Goal: Task Accomplishment & Management: Complete application form

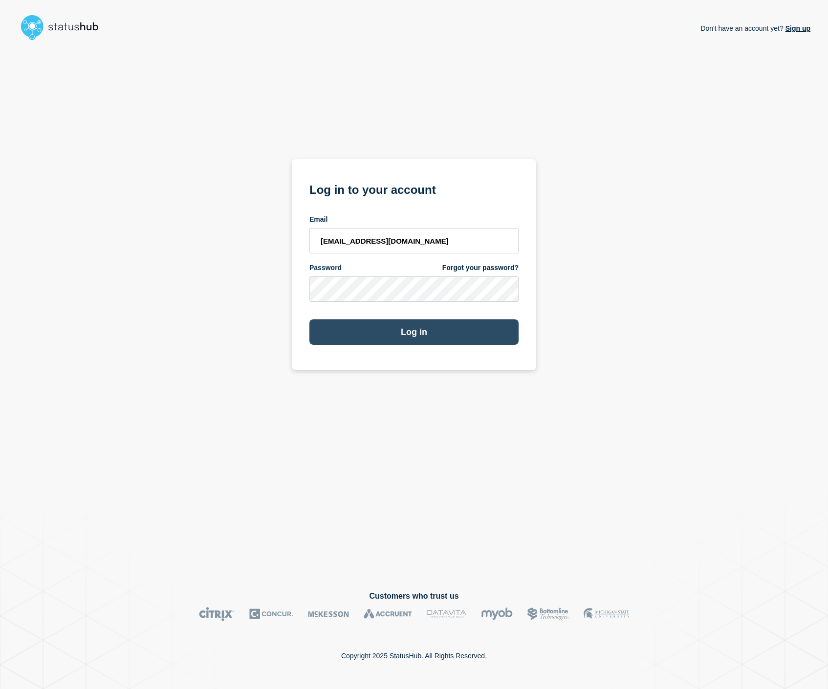
click at [403, 328] on button "Log in" at bounding box center [413, 332] width 209 height 25
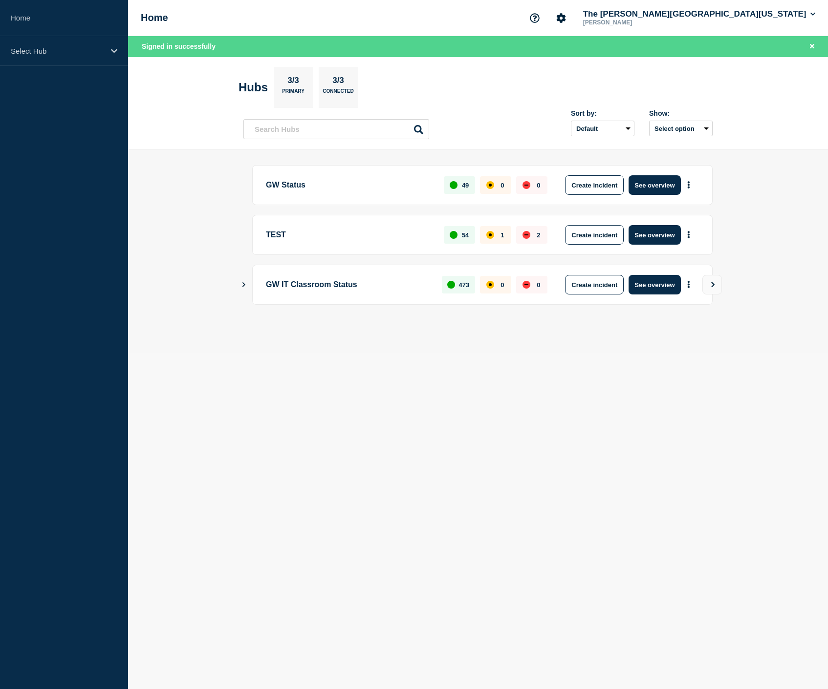
scroll to position [0, 0]
click at [669, 190] on button "See overview" at bounding box center [654, 185] width 52 height 20
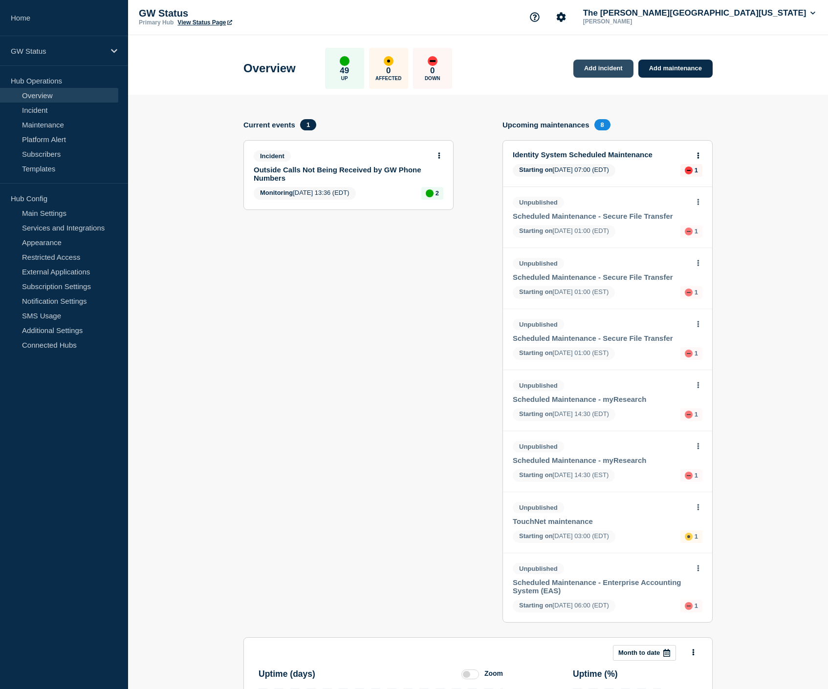
scroll to position [6, 0]
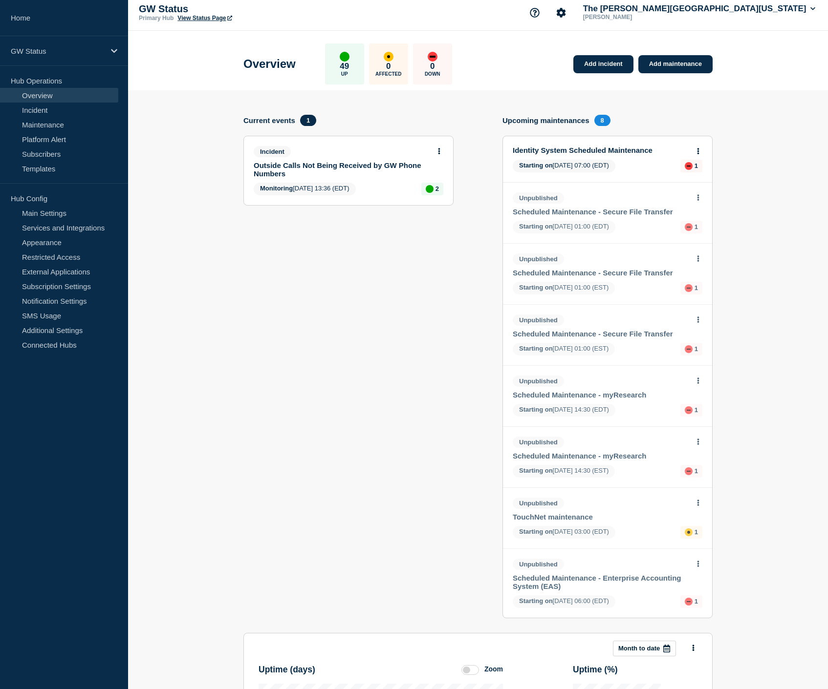
click at [594, 74] on div "Overview 49 Up 0 Affected 0 Down Add incident Add maintenance" at bounding box center [478, 61] width 491 height 60
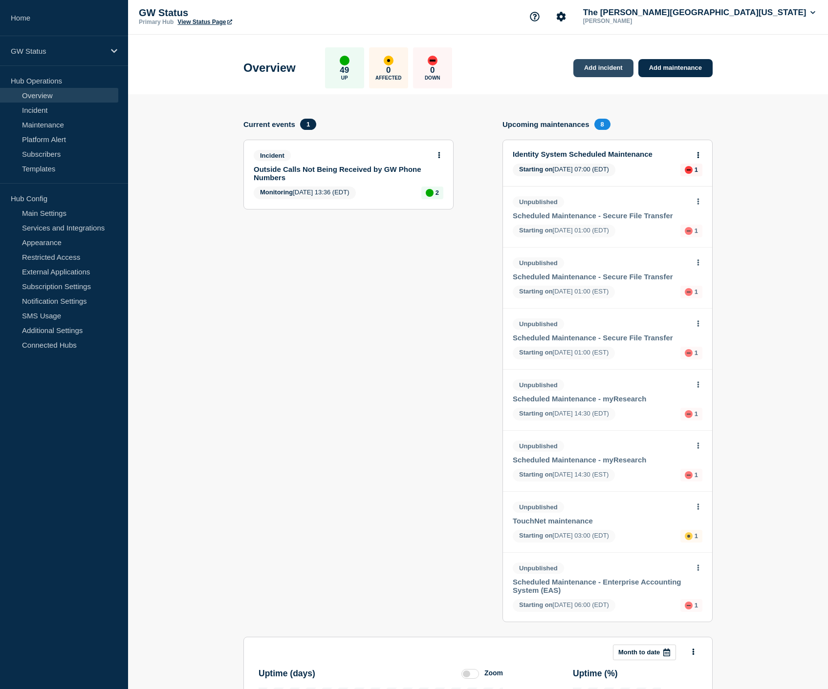
scroll to position [1, 0]
click at [594, 74] on link "Add incident" at bounding box center [603, 68] width 60 height 18
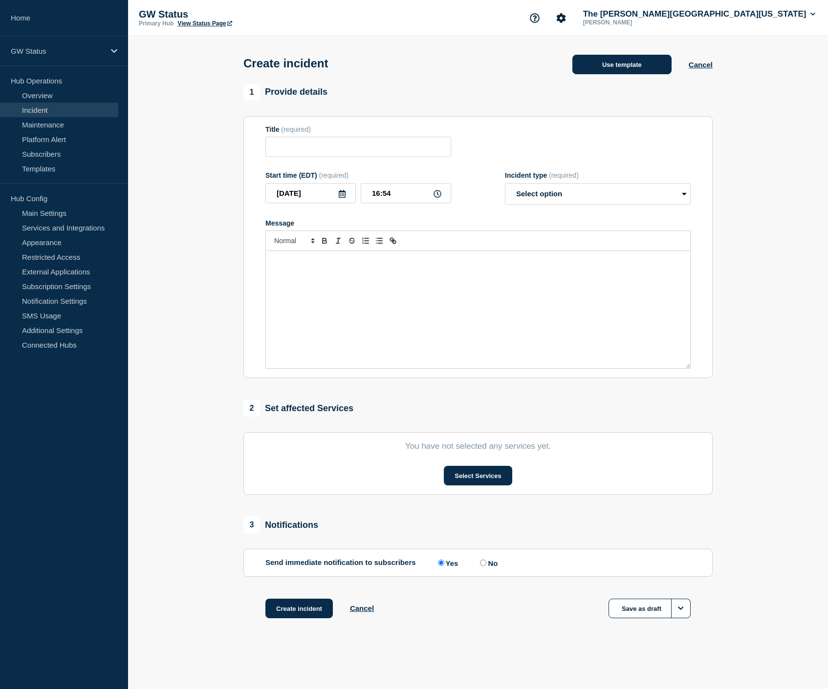
click at [601, 73] on button "Use template" at bounding box center [621, 65] width 99 height 20
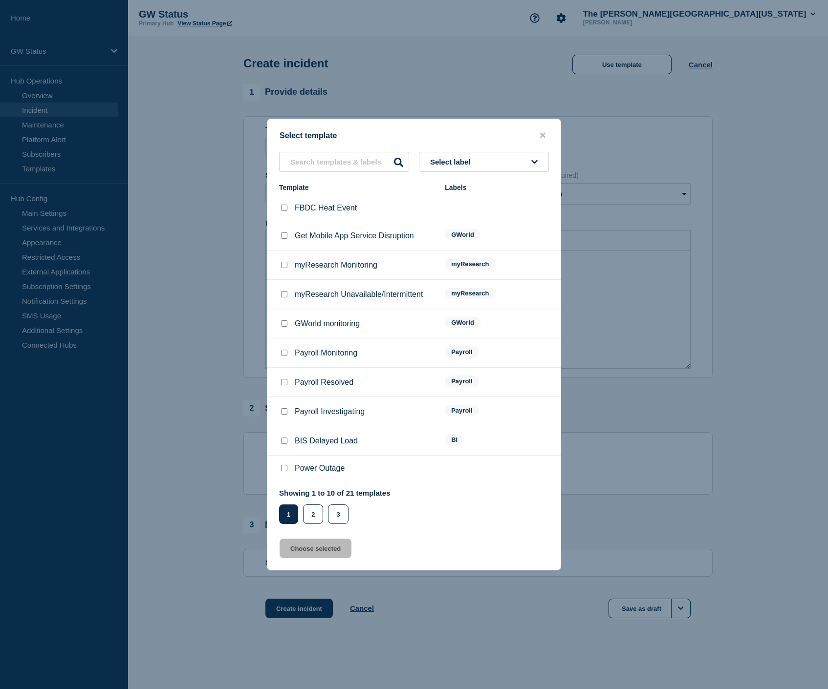
click at [443, 158] on span "Select label" at bounding box center [452, 162] width 44 height 8
click at [444, 209] on button "Generic" at bounding box center [484, 215] width 130 height 20
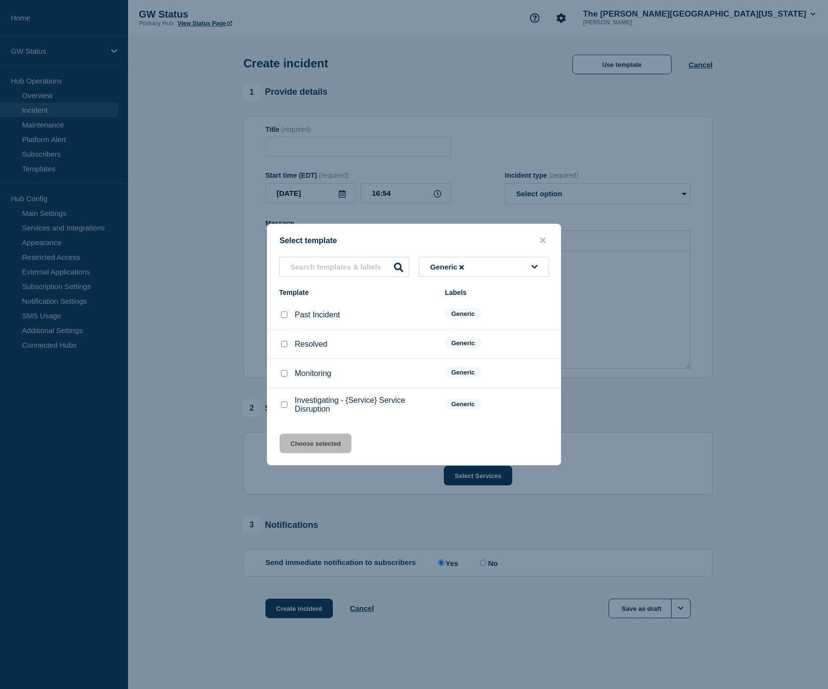
click at [282, 408] on input "Investigating - {Service} Service Disruption checkbox" at bounding box center [284, 405] width 6 height 6
checkbox input "true"
click at [313, 453] on button "Choose selected" at bounding box center [315, 444] width 72 height 20
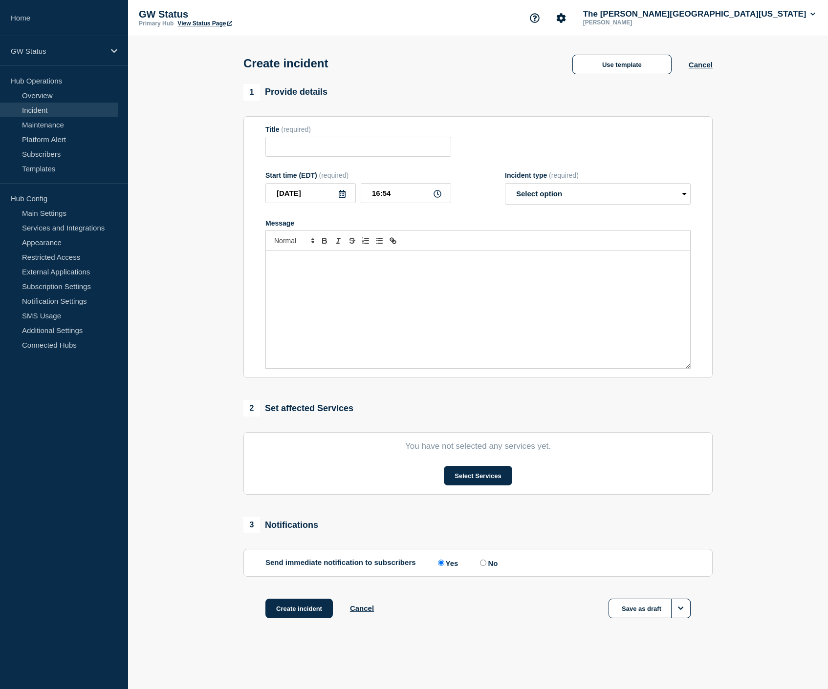
type input "Investigating - {Service} Service Disruption"
select select "investigating"
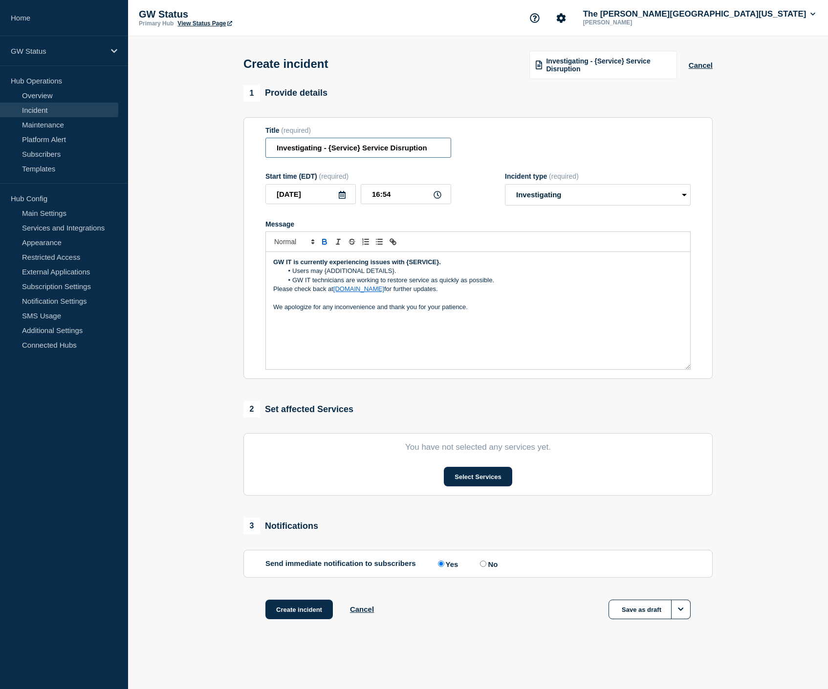
drag, startPoint x: 433, startPoint y: 151, endPoint x: 256, endPoint y: 153, distance: 177.9
click at [256, 153] on section "Title (required) Investigating - {Service} Service Disruption Start time (EDT) …" at bounding box center [477, 248] width 469 height 262
type input "N"
type input "New Users Unable to Activate Their GW Identity"
drag, startPoint x: 407, startPoint y: 270, endPoint x: 438, endPoint y: 273, distance: 31.4
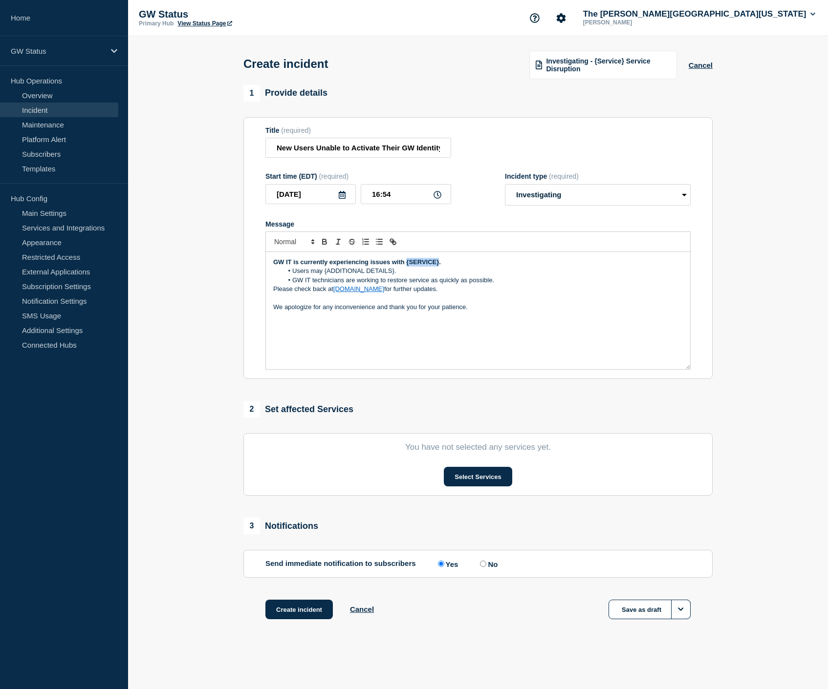
click at [438, 266] on strong "GW IT is currently experiencing issues with {SERVICE}." at bounding box center [357, 261] width 168 height 7
drag, startPoint x: 324, startPoint y: 280, endPoint x: 394, endPoint y: 280, distance: 70.4
click at [394, 276] on li "Users may {ADDITIONAL DETAILS}." at bounding box center [483, 271] width 400 height 9
drag, startPoint x: 293, startPoint y: 277, endPoint x: 373, endPoint y: 275, distance: 79.7
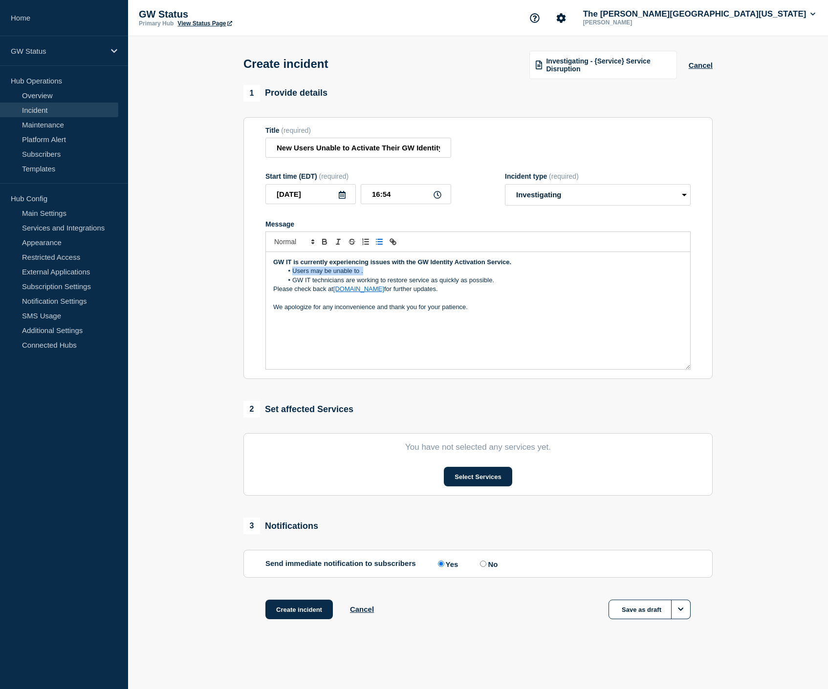
click at [373, 275] on li "Users may be unable to ." at bounding box center [483, 271] width 400 height 9
click at [328, 275] on li "Users may be unable to ." at bounding box center [483, 271] width 400 height 9
drag, startPoint x: 323, startPoint y: 276, endPoint x: 370, endPoint y: 278, distance: 46.9
click at [370, 276] on li "Users may be unable to ." at bounding box center [483, 271] width 400 height 9
click at [481, 487] on button "Select Services" at bounding box center [478, 477] width 68 height 20
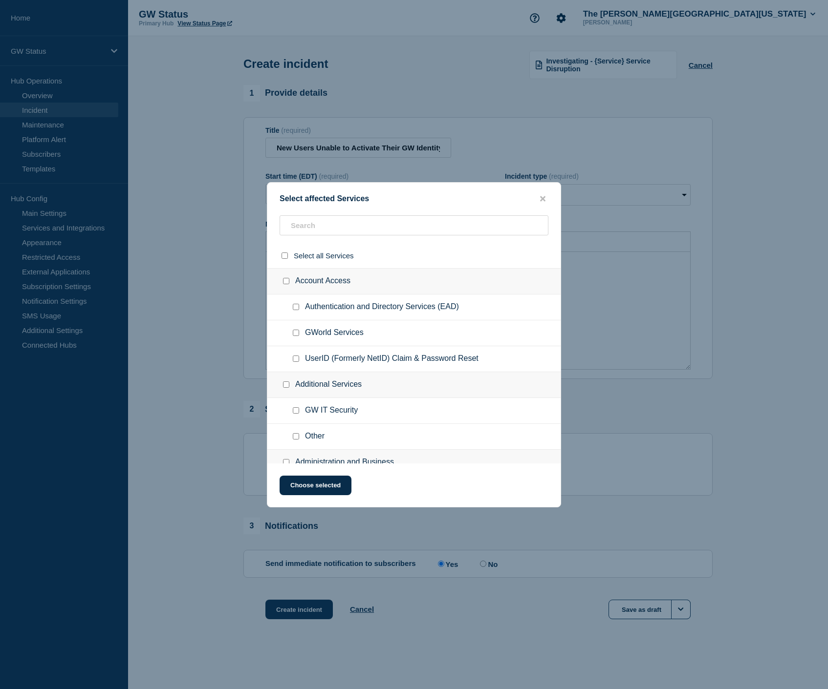
click at [296, 362] on input "UserID (Formerly NetID) Claim & Password Reset checkbox" at bounding box center [296, 359] width 6 height 6
checkbox input "true"
click at [306, 484] on button "Choose selected" at bounding box center [315, 486] width 72 height 20
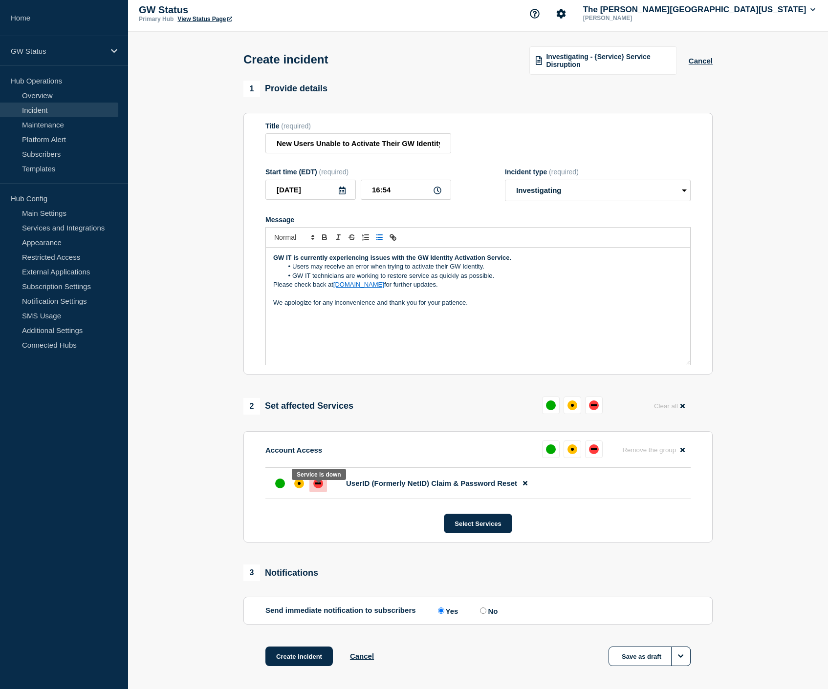
click at [323, 492] on div at bounding box center [318, 484] width 18 height 18
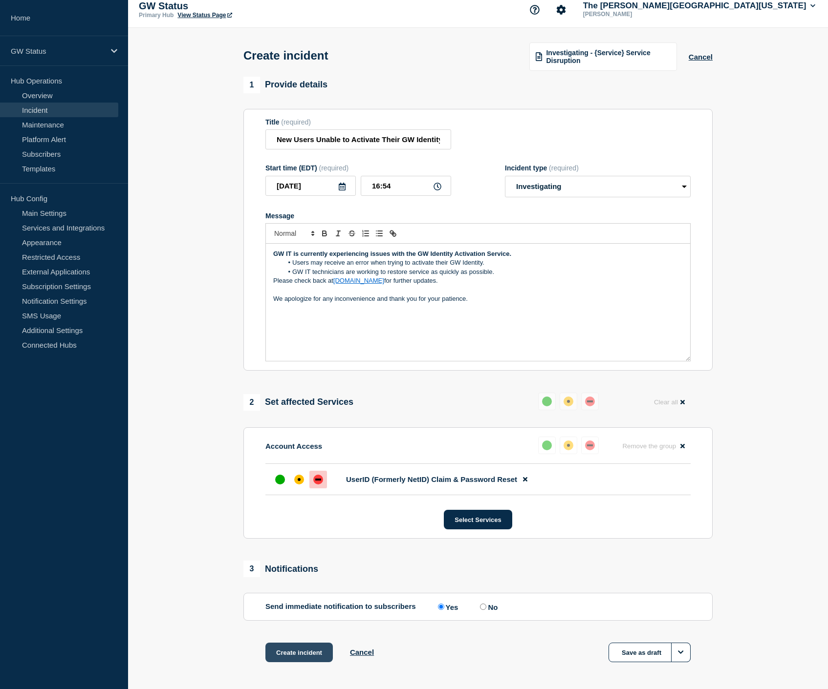
click at [299, 663] on button "Create incident" at bounding box center [298, 653] width 67 height 20
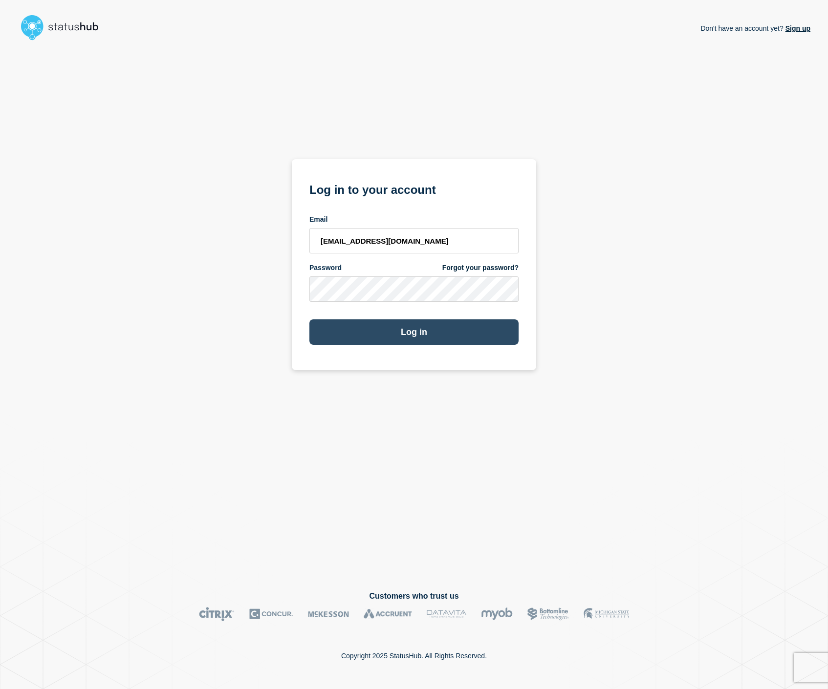
click at [369, 328] on button "Log in" at bounding box center [413, 332] width 209 height 25
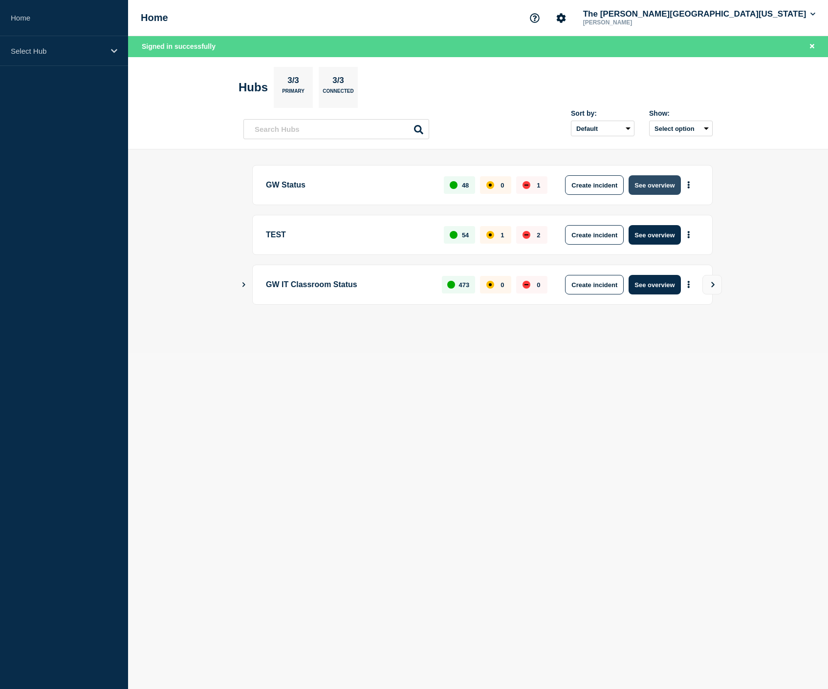
click at [642, 187] on button "See overview" at bounding box center [654, 185] width 52 height 20
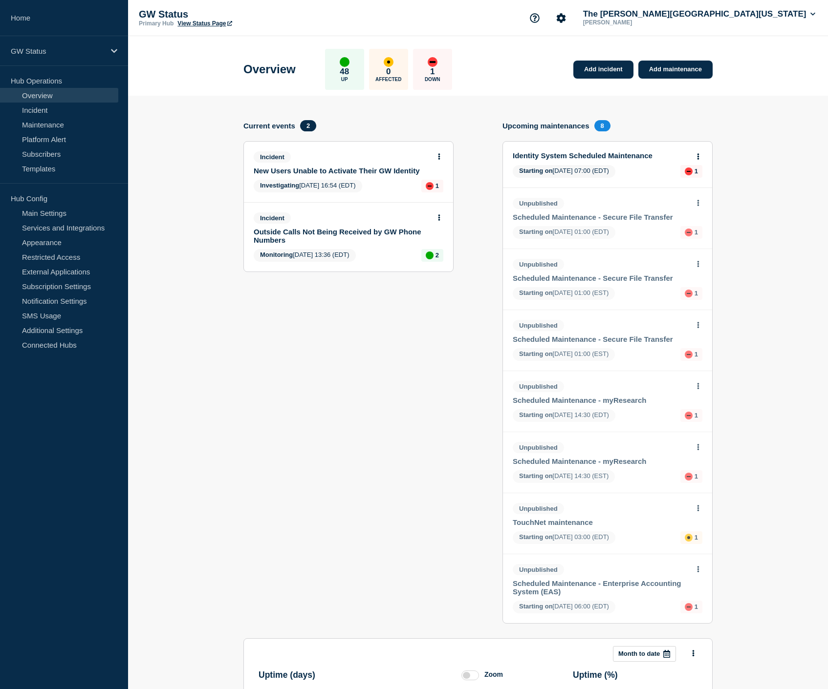
click at [316, 174] on link "New Users Unable to Activate Their GW Identity" at bounding box center [342, 171] width 176 height 8
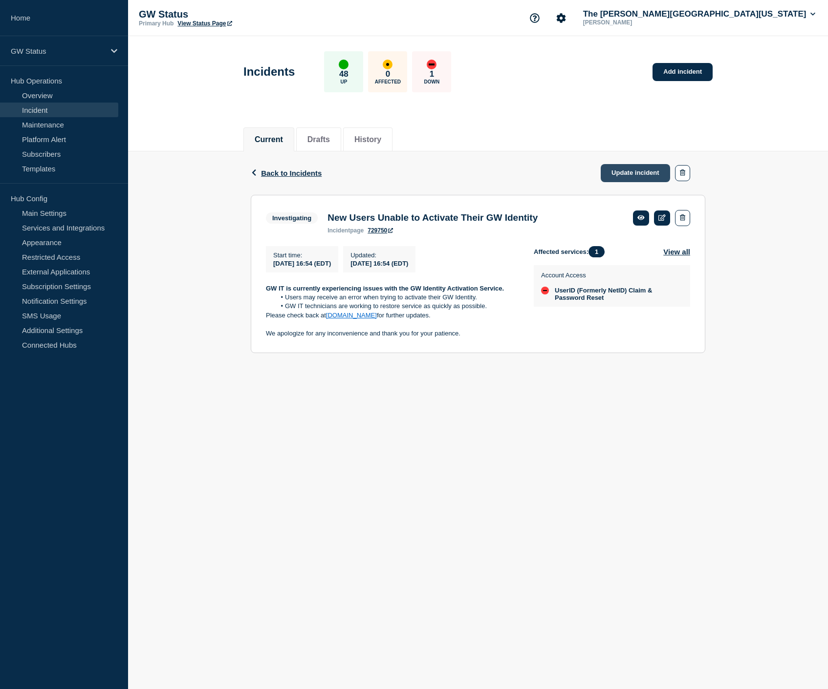
click at [634, 171] on link "Update incident" at bounding box center [634, 173] width 69 height 18
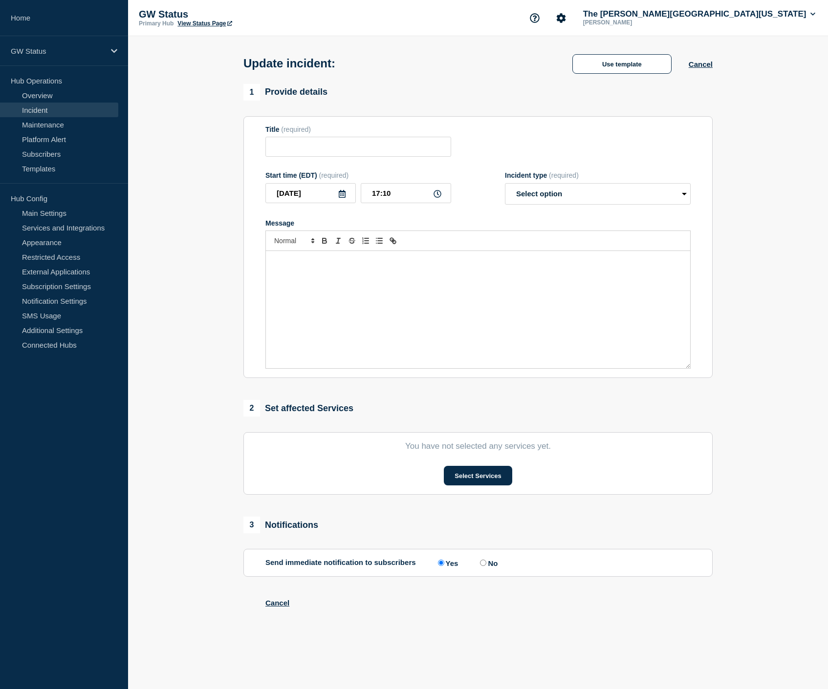
type input "New Users Unable to Activate Their GW Identity"
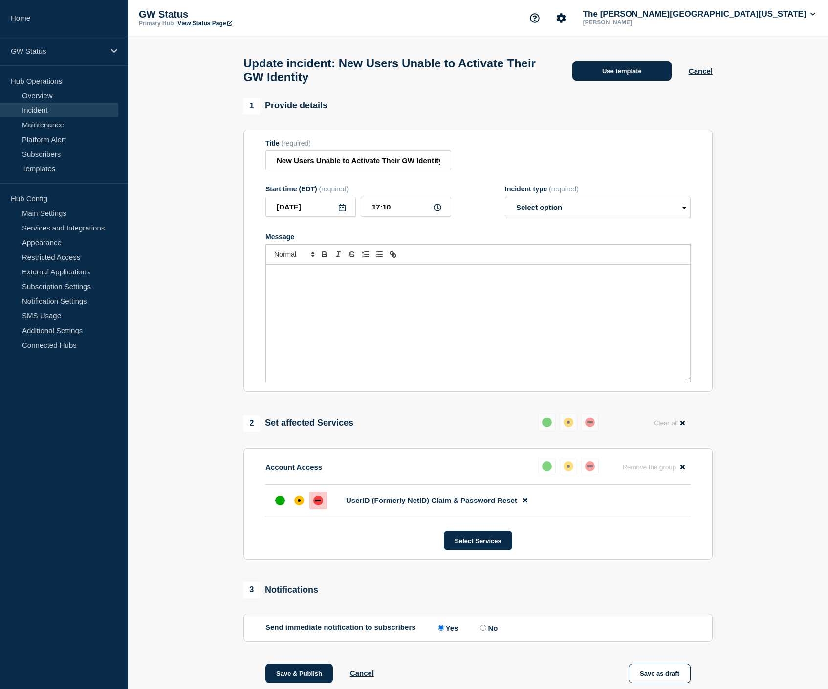
click at [638, 81] on button "Use template" at bounding box center [621, 71] width 99 height 20
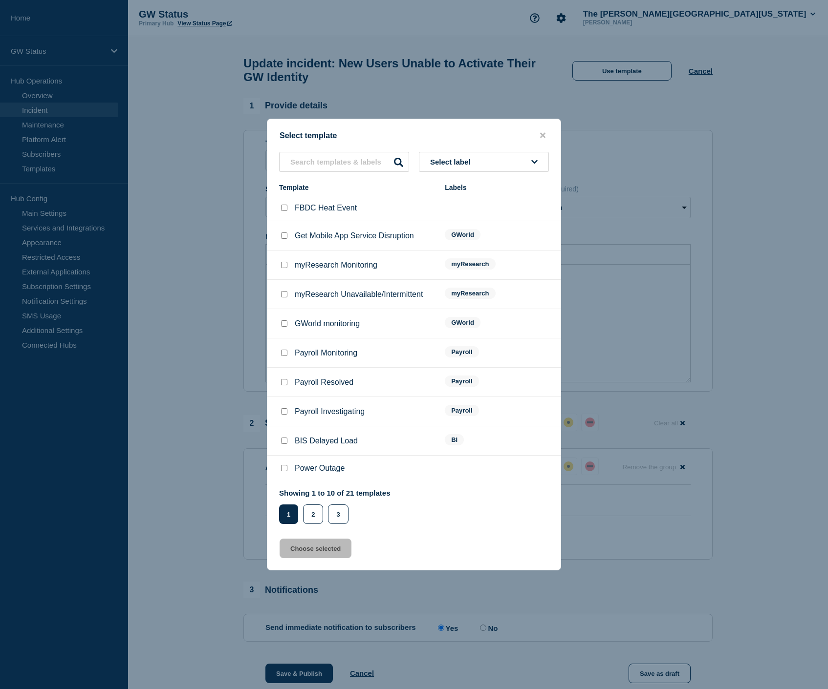
click at [490, 326] on div "GWorld" at bounding box center [497, 323] width 104 height 13
click at [461, 161] on button "Select label" at bounding box center [484, 162] width 130 height 20
click at [451, 211] on button "Generic" at bounding box center [484, 215] width 130 height 20
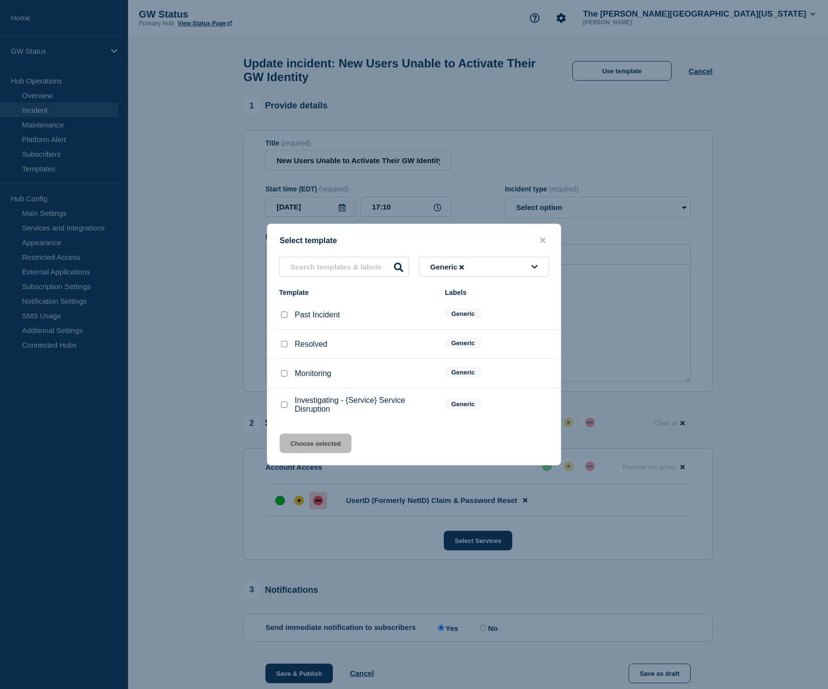
click at [287, 374] on div "Monitoring" at bounding box center [357, 374] width 156 height 10
click at [281, 377] on input "Monitoring checkbox" at bounding box center [284, 373] width 6 height 6
checkbox input "true"
click at [314, 445] on button "Choose selected" at bounding box center [315, 444] width 72 height 20
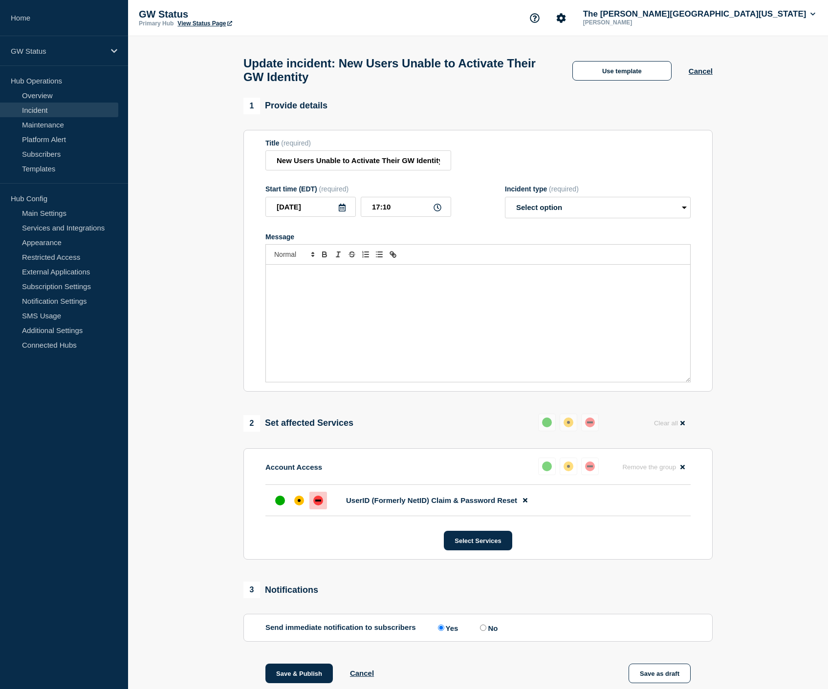
select select "monitoring"
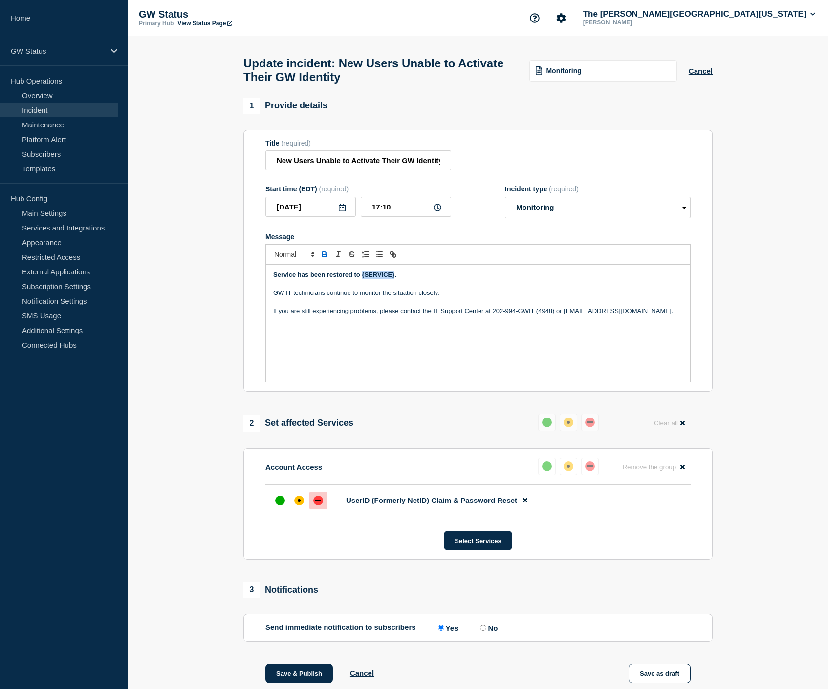
drag, startPoint x: 363, startPoint y: 286, endPoint x: 395, endPoint y: 287, distance: 32.3
click at [394, 278] on strong "Service has been restored to {SERVICE}." at bounding box center [334, 274] width 123 height 7
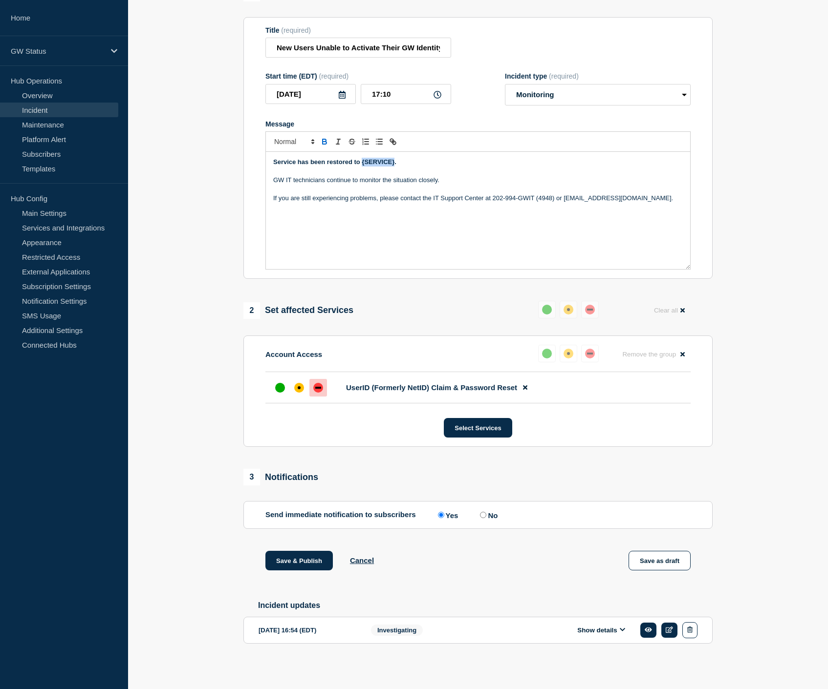
scroll to position [128, 0]
click at [619, 630] on button "Show details" at bounding box center [601, 630] width 54 height 8
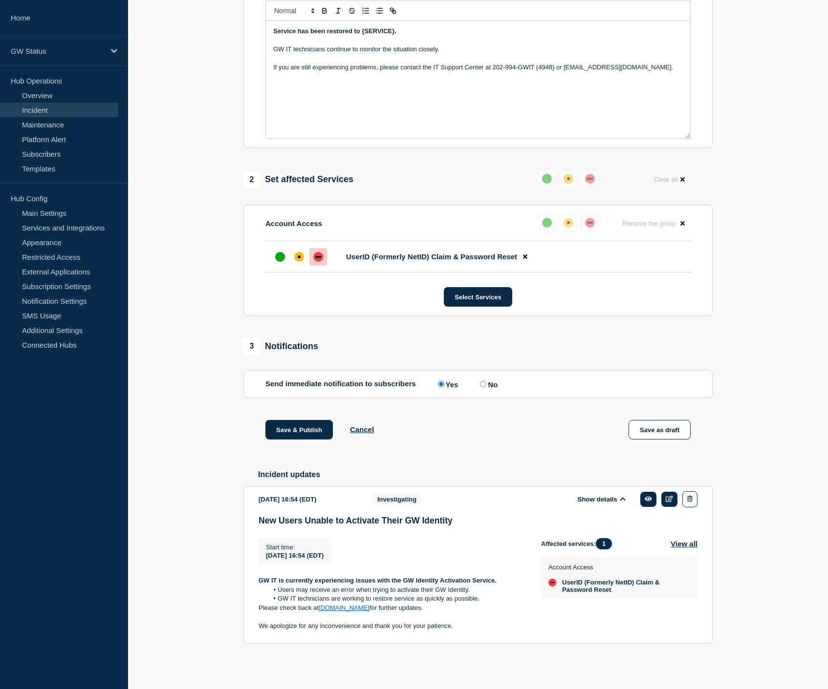
scroll to position [250, 0]
click at [404, 584] on strong "GW IT is currently experiencing issues with the GW Identity Activation Service." at bounding box center [377, 580] width 238 height 7
drag, startPoint x: 402, startPoint y: 593, endPoint x: 494, endPoint y: 596, distance: 92.4
click at [494, 584] on strong "GW IT is currently experiencing issues with the GW Identity Activation Service." at bounding box center [377, 580] width 238 height 7
copy strong "GW Identity Activation Service"
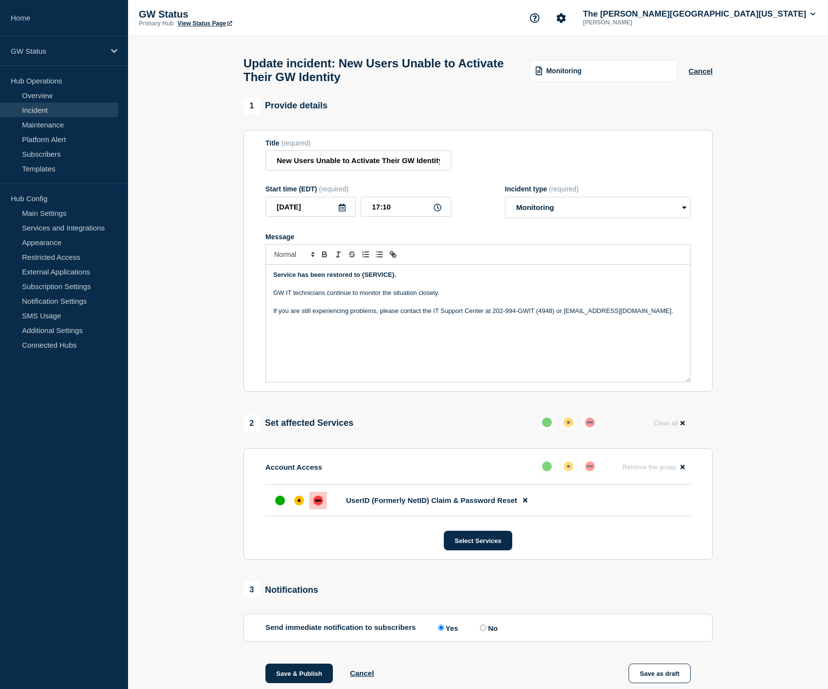
scroll to position [0, 0]
drag, startPoint x: 274, startPoint y: 285, endPoint x: 295, endPoint y: 287, distance: 21.6
click at [295, 278] on strong "Service has been restored to {SERVICE}." at bounding box center [334, 274] width 123 height 7
paste div "Message"
click at [277, 278] on strong "GW Identity Activation Service has been restored to {SERVICE}." at bounding box center [369, 274] width 193 height 7
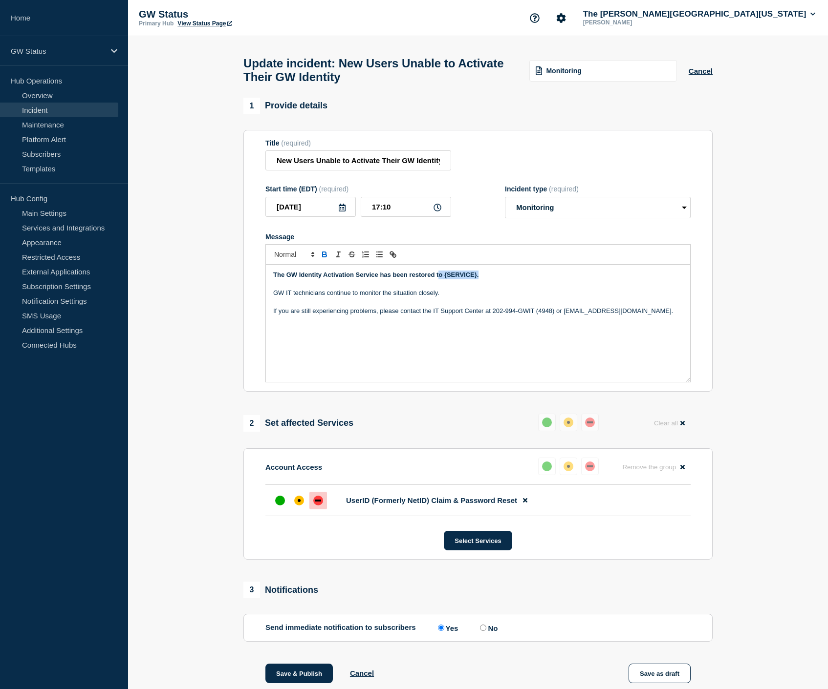
drag, startPoint x: 439, startPoint y: 286, endPoint x: 483, endPoint y: 290, distance: 43.6
click at [478, 278] on strong "The GW Identity Activation Service has been restored to {SERVICE}." at bounding box center [375, 274] width 205 height 7
click at [278, 506] on div "up" at bounding box center [280, 501] width 10 height 10
click at [471, 551] on button "Select Services" at bounding box center [478, 541] width 68 height 20
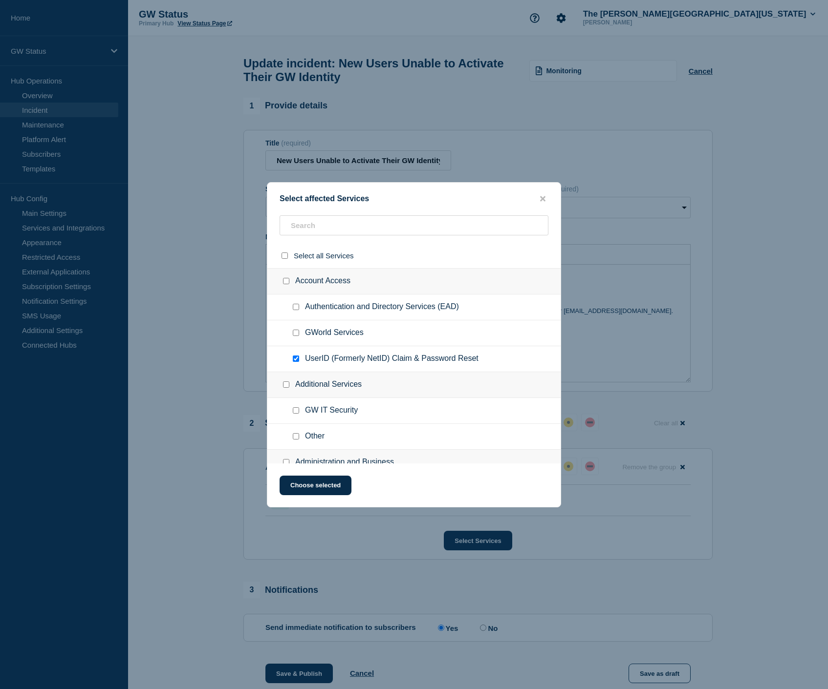
drag, startPoint x: 542, startPoint y: 194, endPoint x: 407, endPoint y: 242, distance: 142.9
click at [542, 195] on icon "close button" at bounding box center [542, 199] width 5 height 8
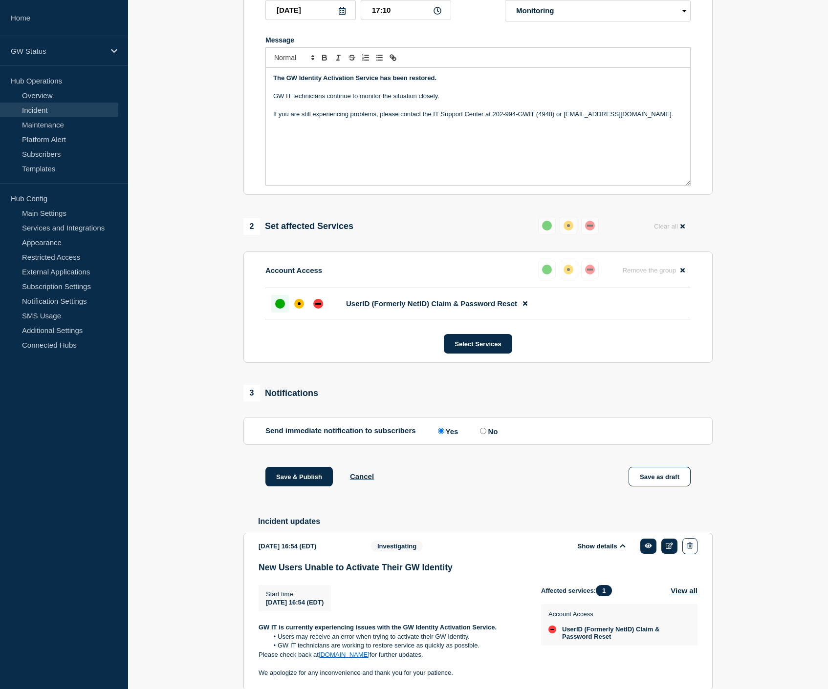
scroll to position [206, 0]
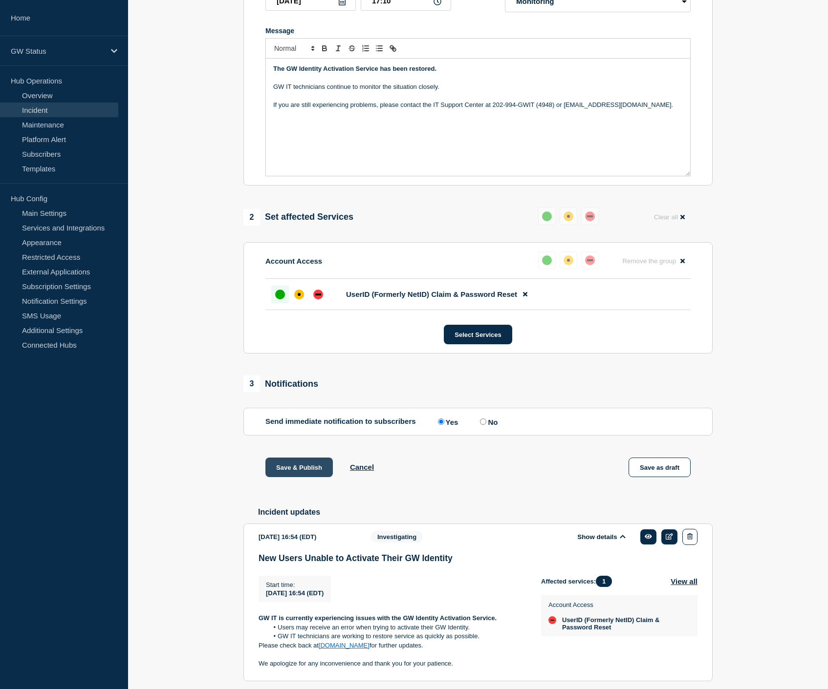
click at [302, 477] on button "Save & Publish" at bounding box center [298, 468] width 67 height 20
